Goal: Task Accomplishment & Management: Use online tool/utility

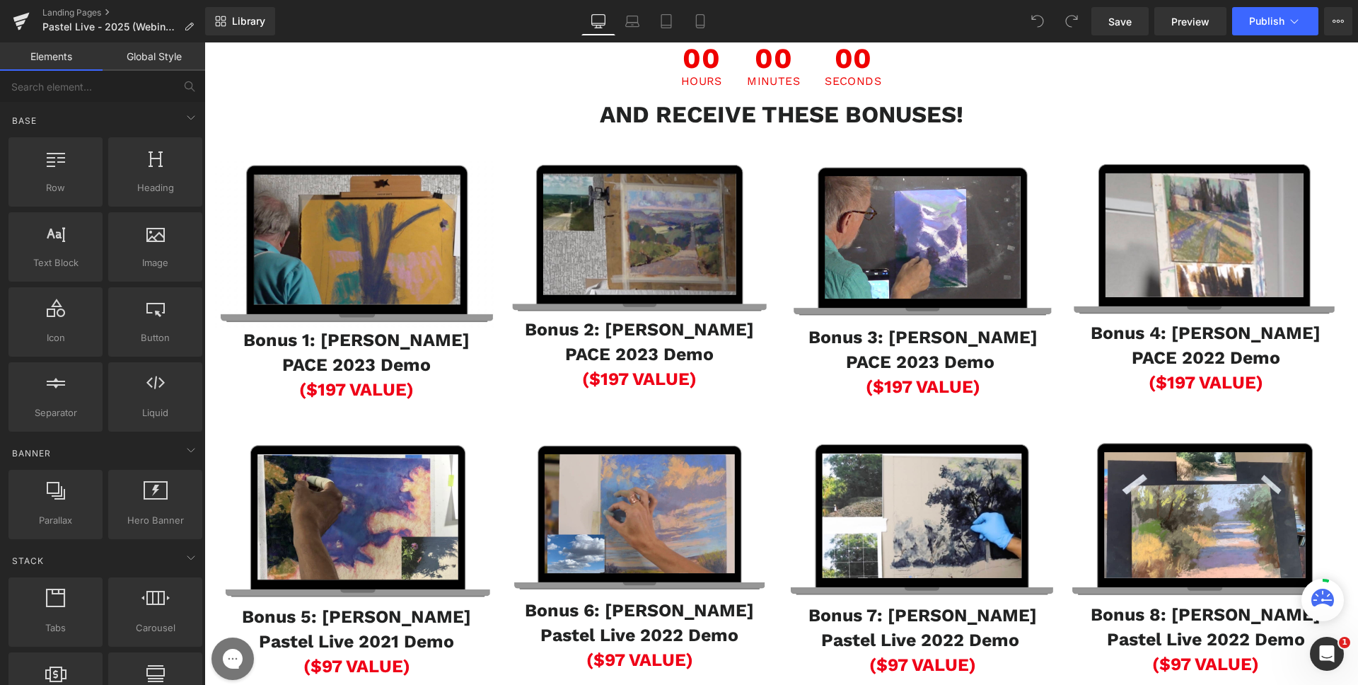
scroll to position [906, 0]
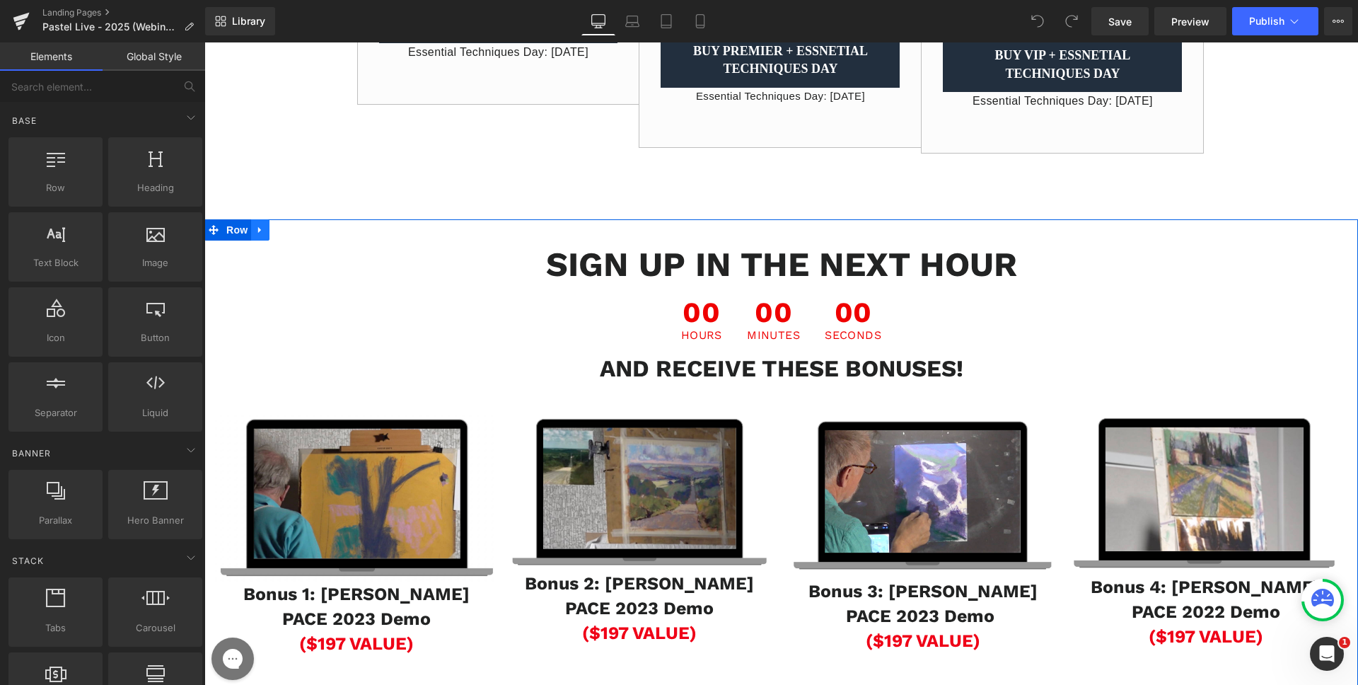
click at [255, 235] on icon at bounding box center [260, 229] width 10 height 11
click at [256, 235] on icon at bounding box center [260, 230] width 10 height 10
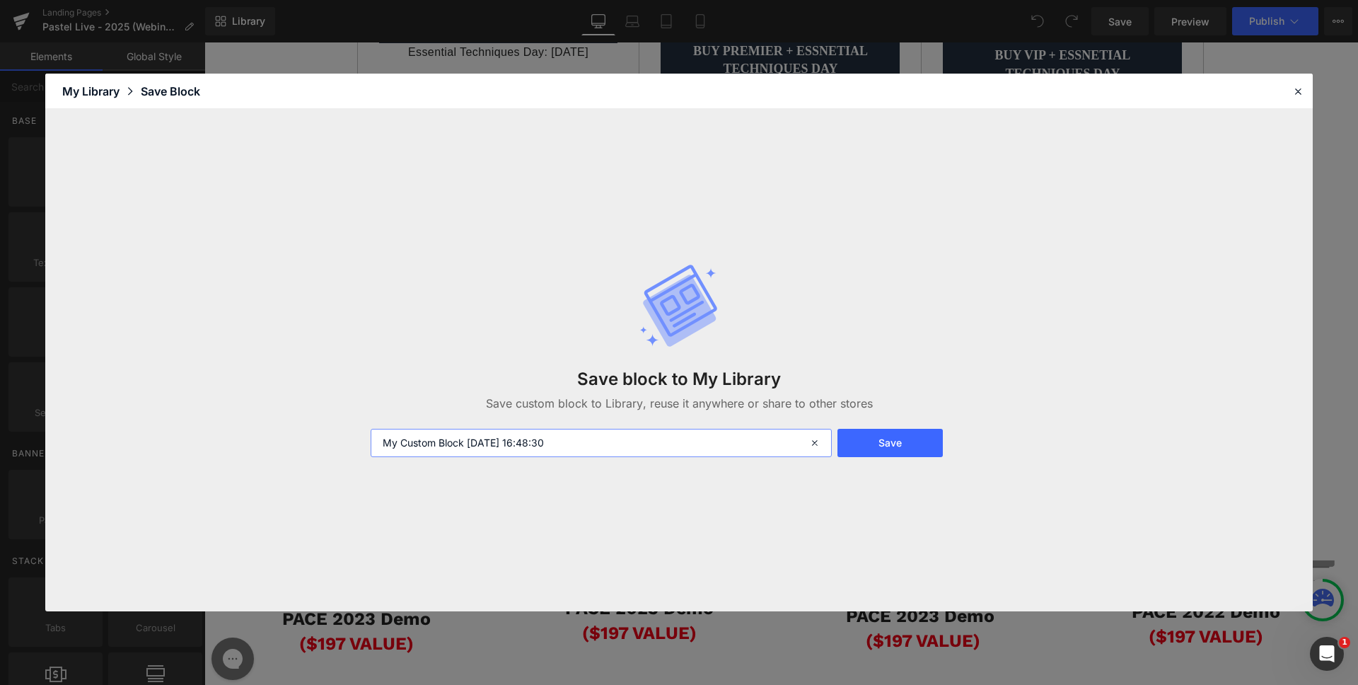
click at [412, 438] on input "My Custom Block [DATE] 16:48:30" at bounding box center [601, 443] width 461 height 28
type input "PSL Webinar Bonuses"
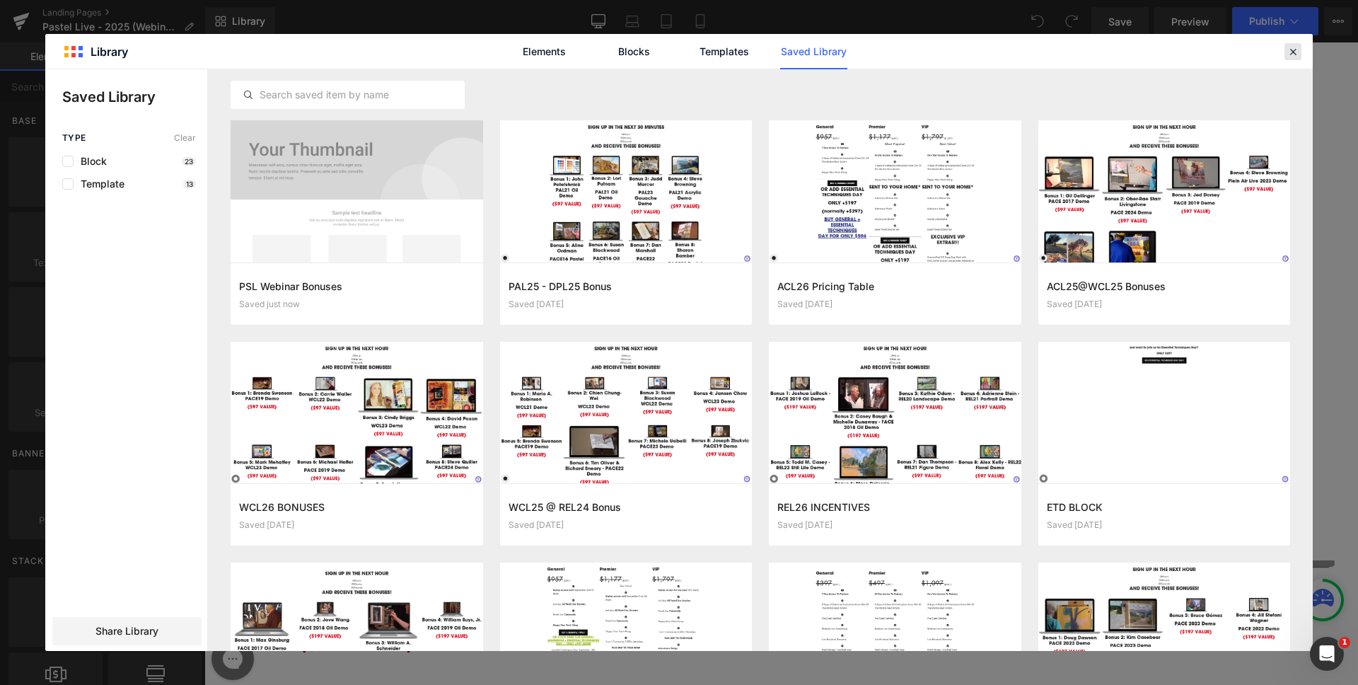
click at [1294, 53] on icon at bounding box center [1292, 51] width 13 height 13
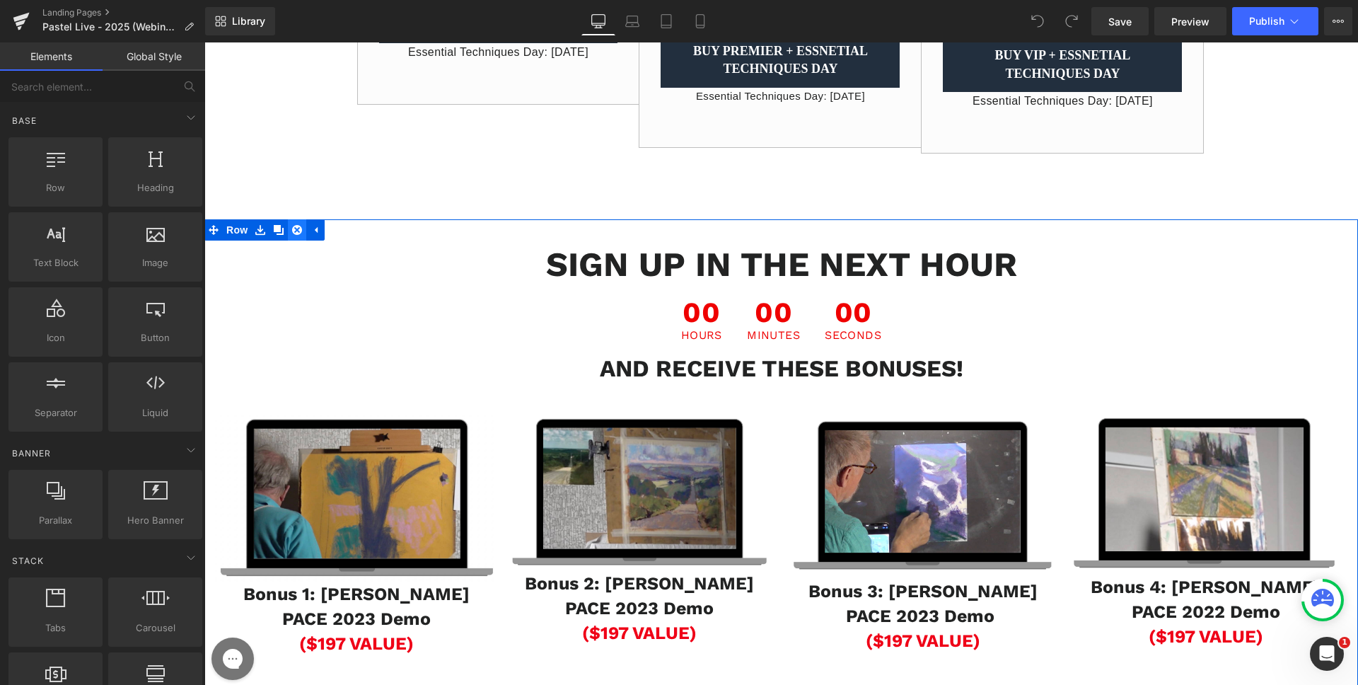
click at [294, 235] on icon at bounding box center [297, 229] width 10 height 11
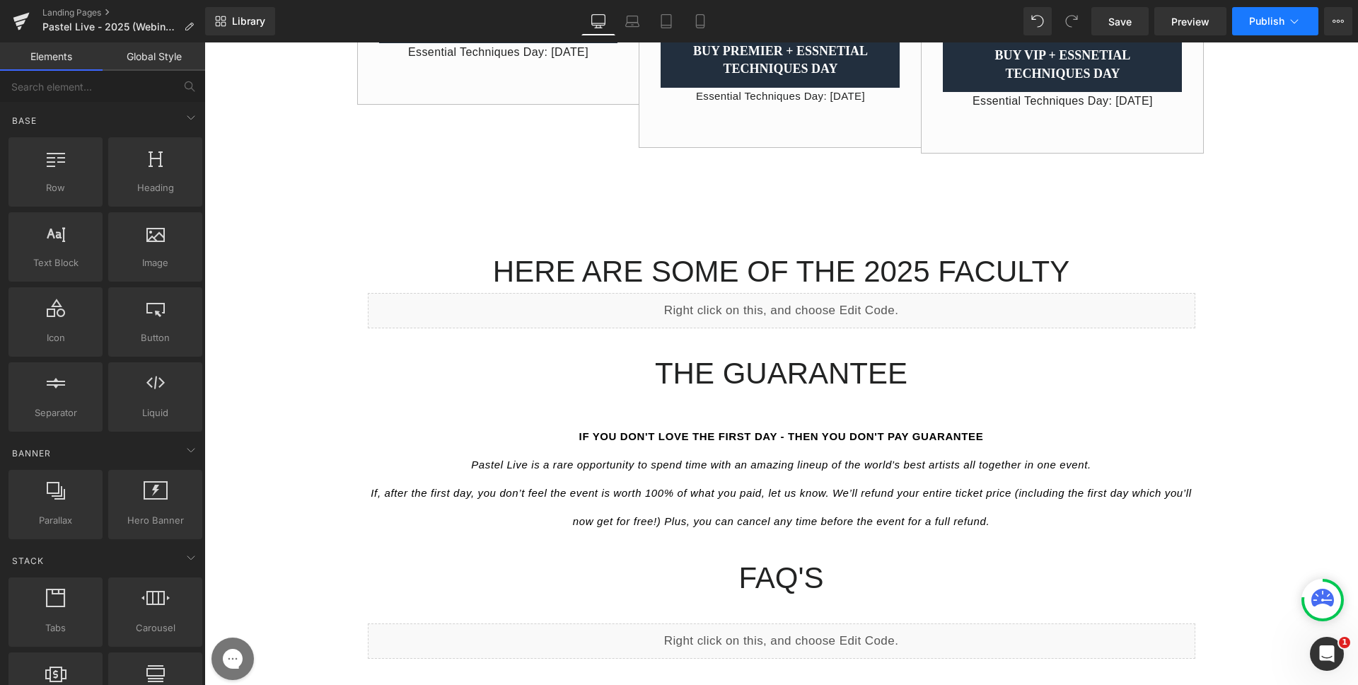
scroll to position [485, 0]
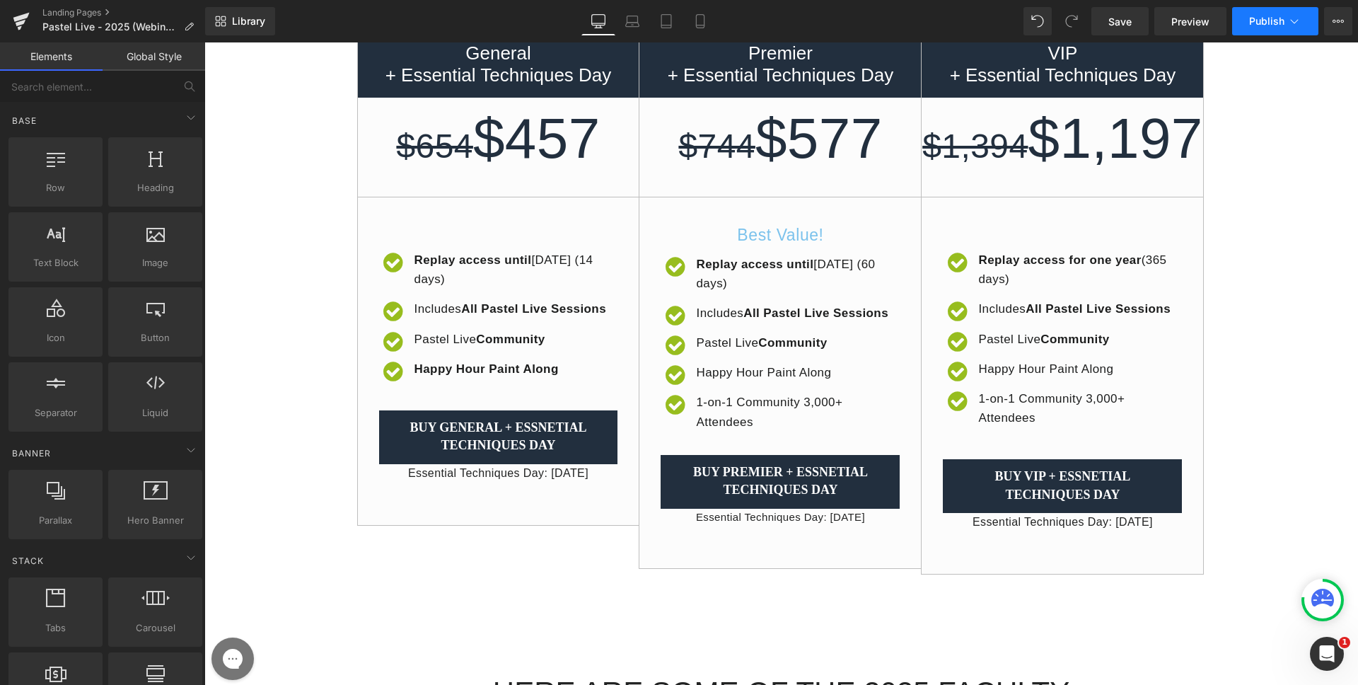
click at [1271, 21] on span "Publish" at bounding box center [1266, 21] width 35 height 11
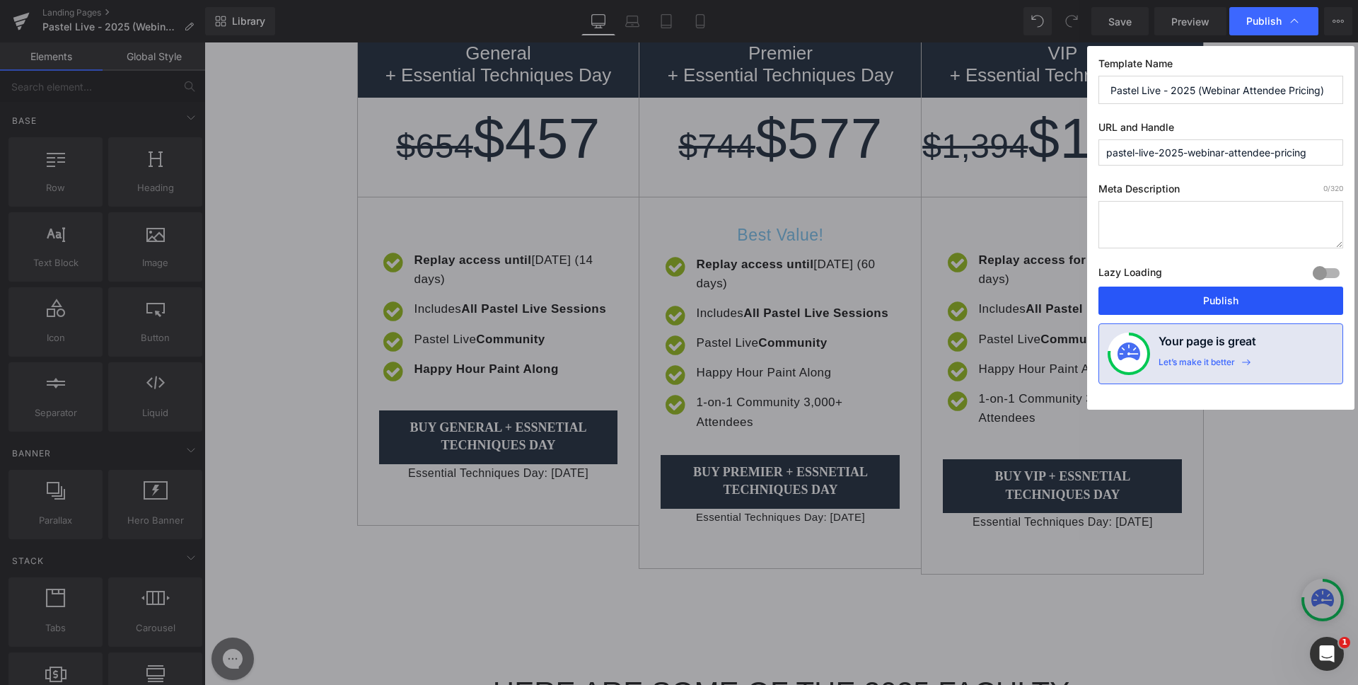
drag, startPoint x: 1242, startPoint y: 299, endPoint x: 849, endPoint y: 19, distance: 482.2
click at [1241, 299] on button "Publish" at bounding box center [1220, 300] width 245 height 28
